Goal: Transaction & Acquisition: Download file/media

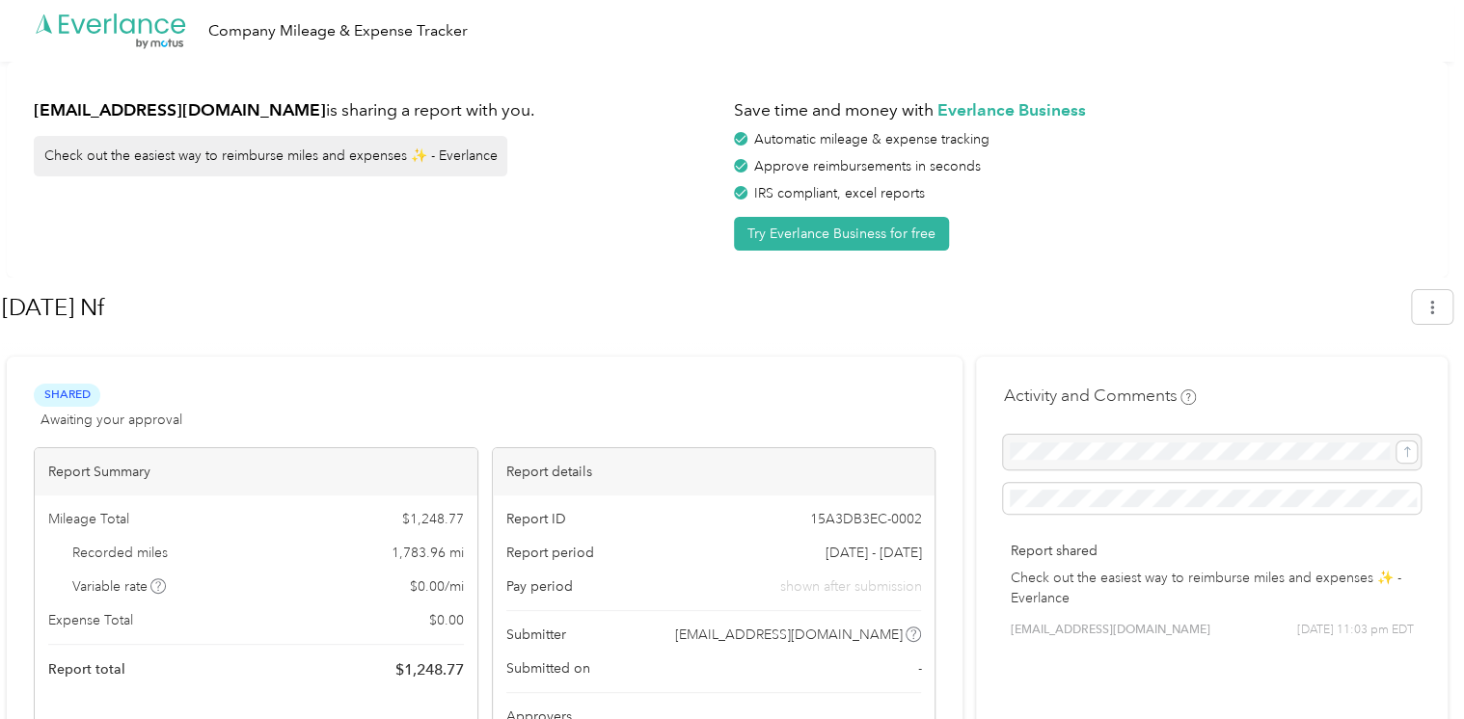
click at [1451, 311] on button "button" at bounding box center [1431, 307] width 40 height 34
click at [1209, 260] on div "[EMAIL_ADDRESS][DOMAIN_NAME] is sharing a report with you. Check out the easies…" at bounding box center [727, 170] width 1440 height 216
click at [1438, 307] on icon "button" at bounding box center [1431, 307] width 13 height 13
click at [1377, 388] on span "Download" at bounding box center [1387, 398] width 64 height 20
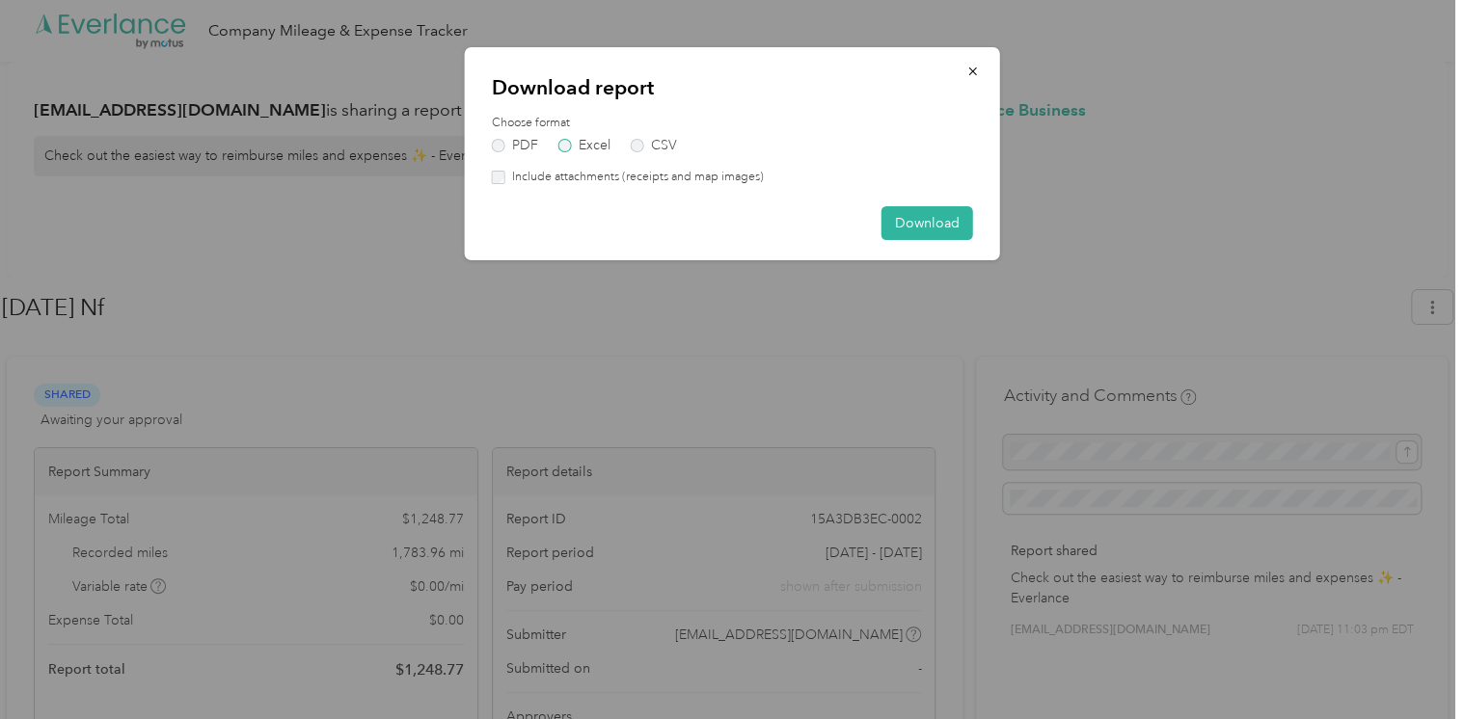
click at [605, 143] on label "Excel" at bounding box center [584, 145] width 52 height 13
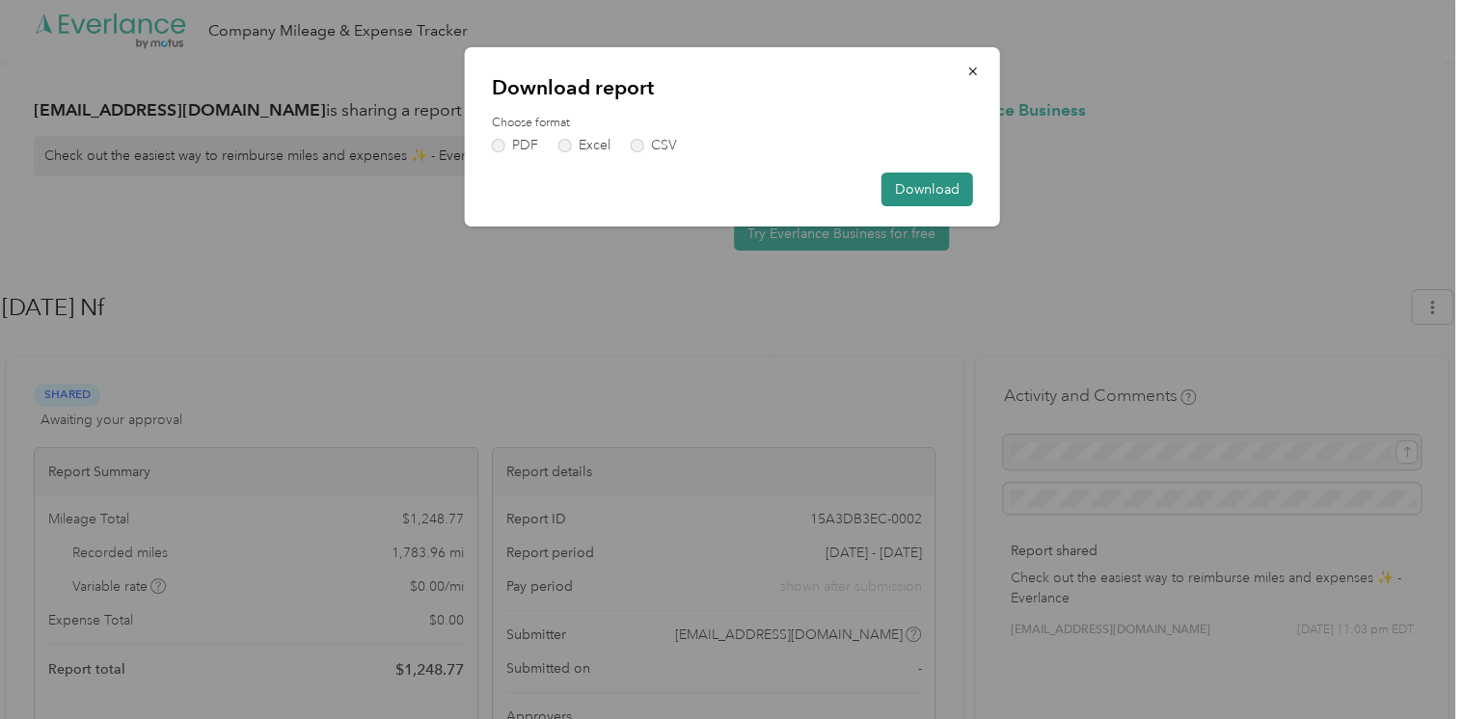
click at [925, 192] on button "Download" at bounding box center [927, 190] width 92 height 34
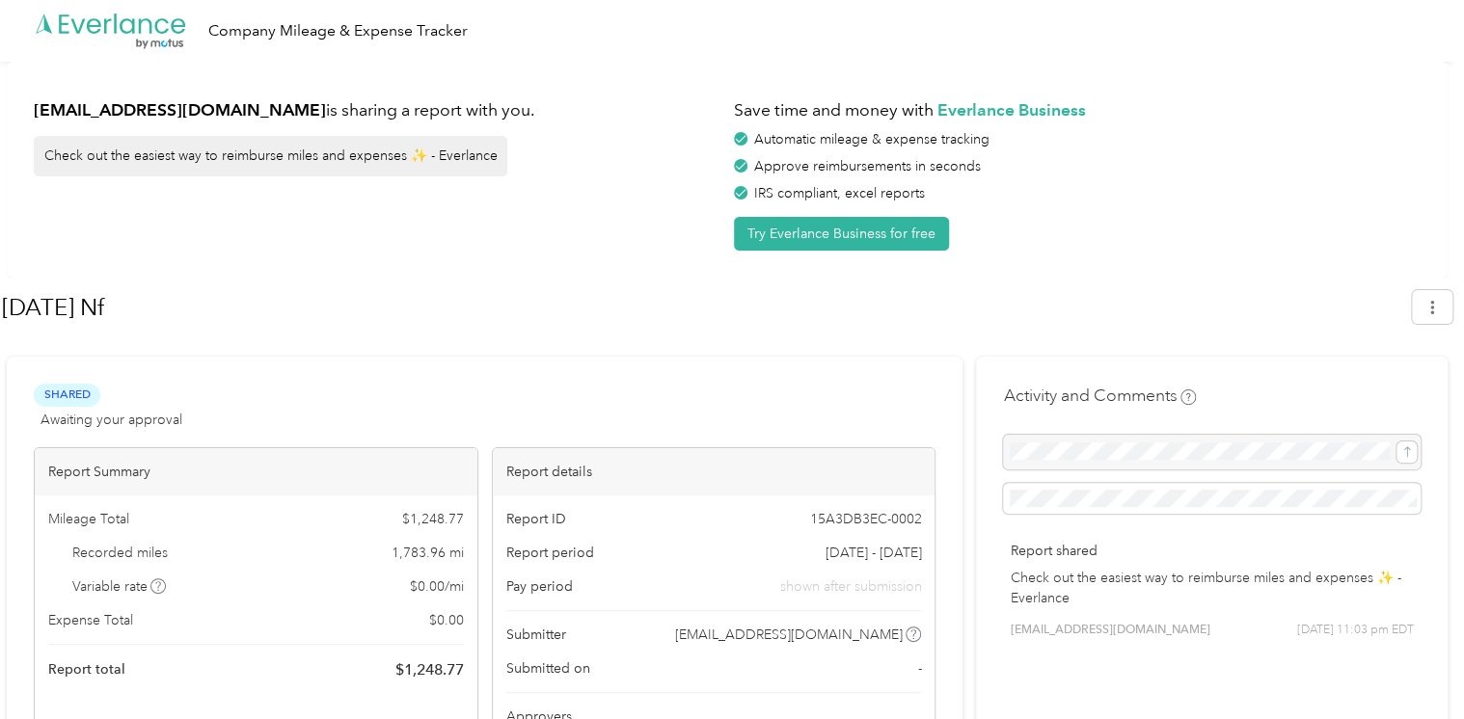
click at [175, 303] on h1 "[DATE] Nf" at bounding box center [700, 307] width 1396 height 46
click at [78, 395] on span "Shared" at bounding box center [67, 395] width 67 height 22
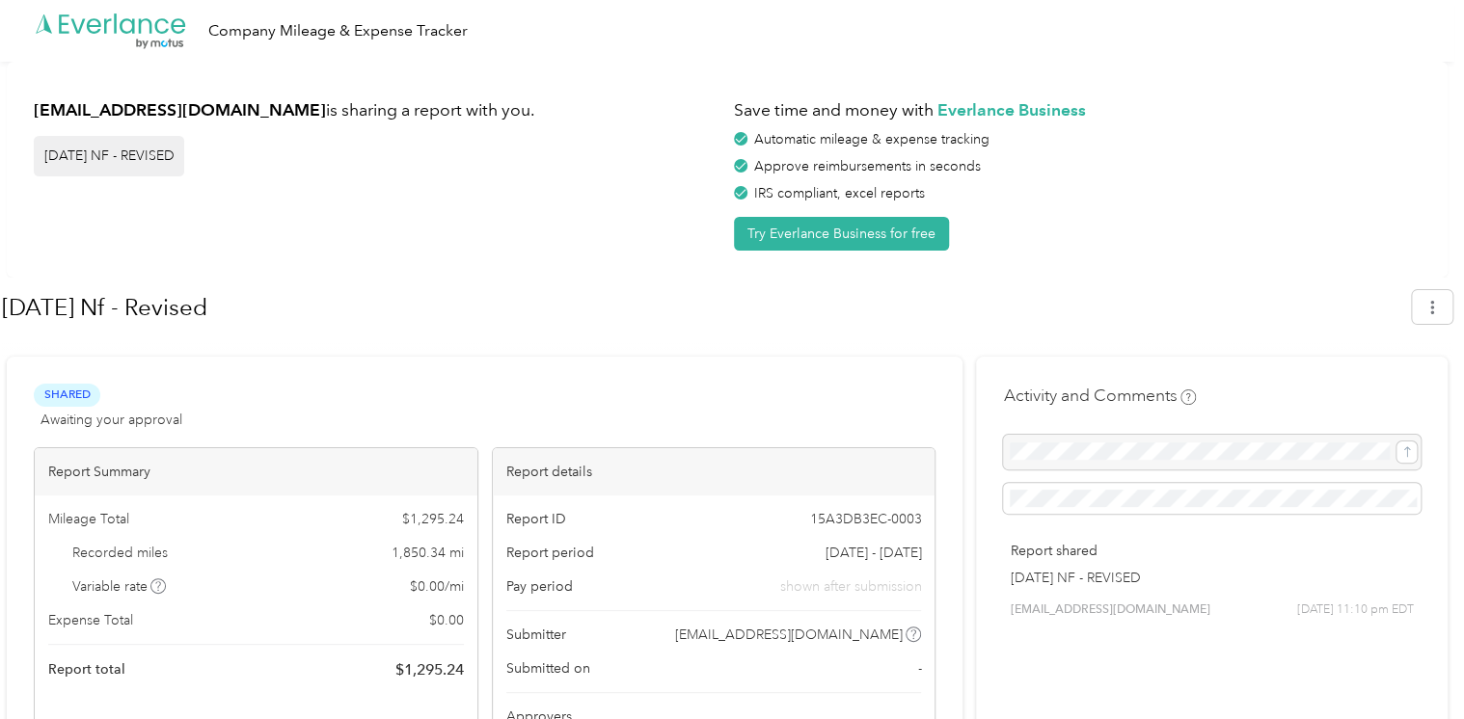
click at [67, 391] on span "Shared" at bounding box center [67, 395] width 67 height 22
click at [121, 313] on h1 "September 2025 Nf - Revised" at bounding box center [700, 307] width 1396 height 46
click at [1438, 309] on icon "button" at bounding box center [1431, 307] width 13 height 13
click at [1388, 388] on span "Download" at bounding box center [1387, 398] width 64 height 20
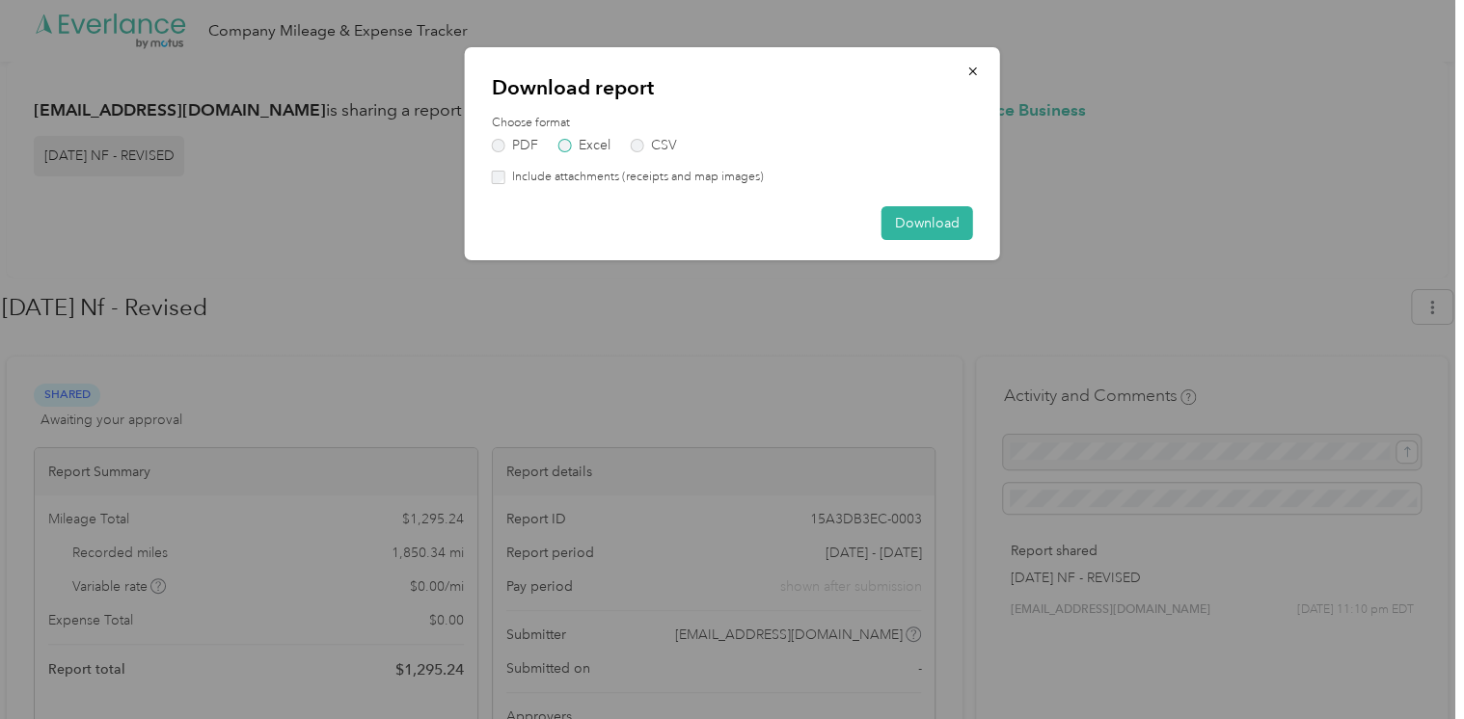
click at [582, 140] on label "Excel" at bounding box center [584, 145] width 52 height 13
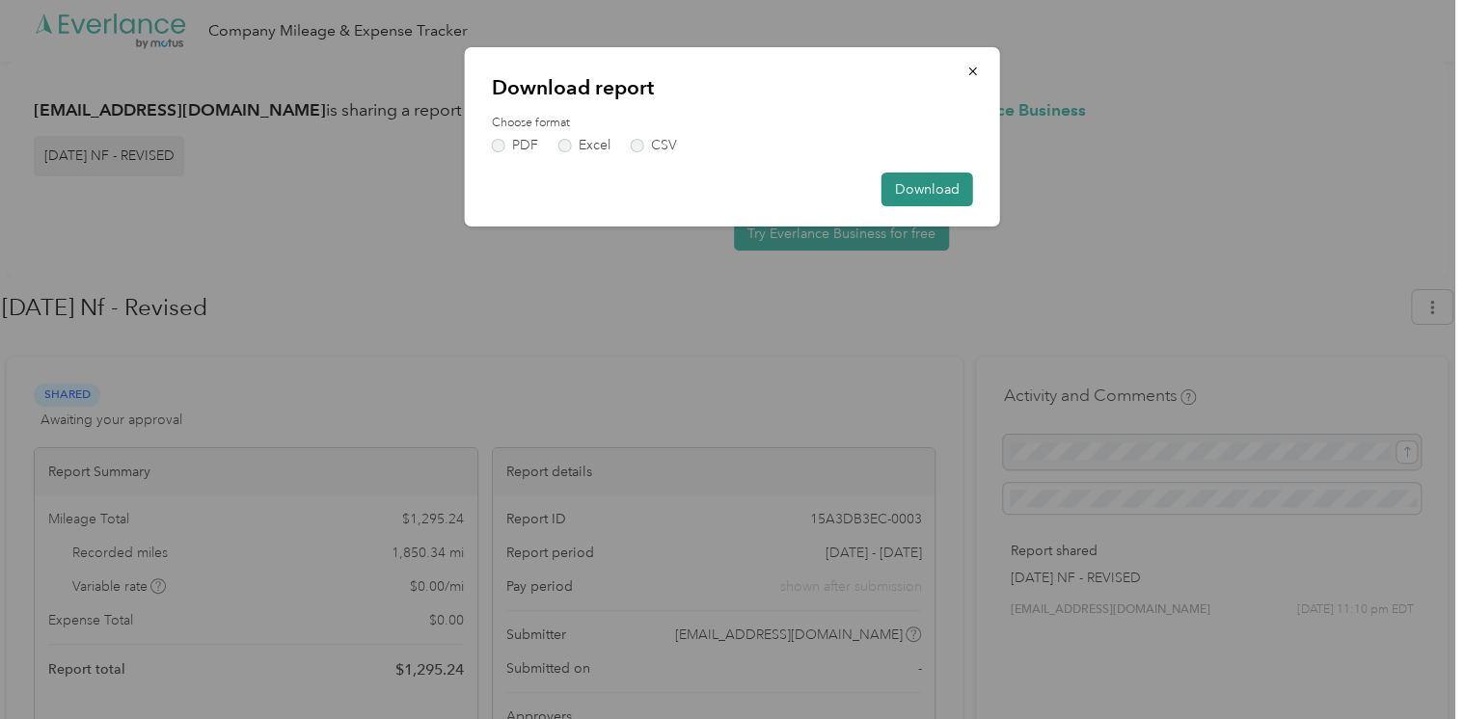
click at [926, 190] on button "Download" at bounding box center [927, 190] width 92 height 34
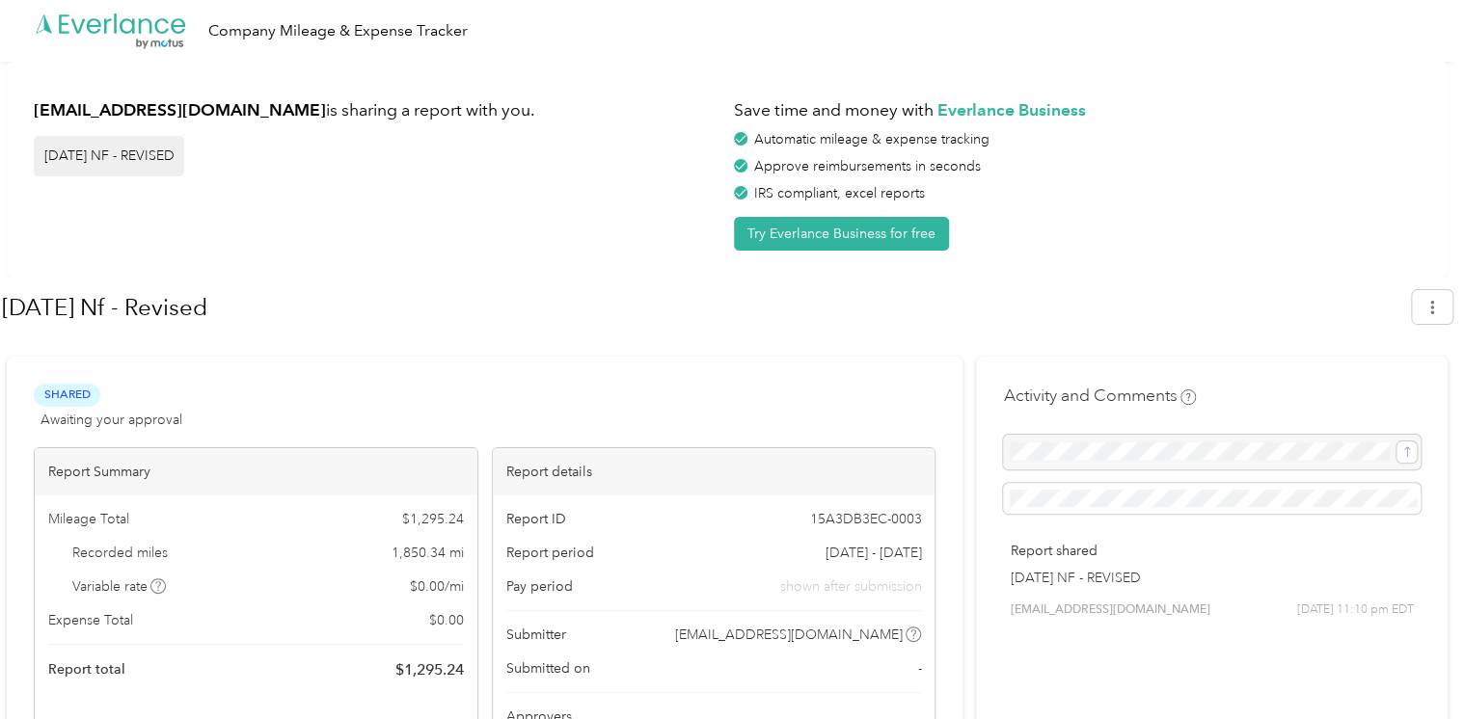
click at [564, 341] on div at bounding box center [727, 348] width 1450 height 20
